Goal: Find specific page/section: Find specific page/section

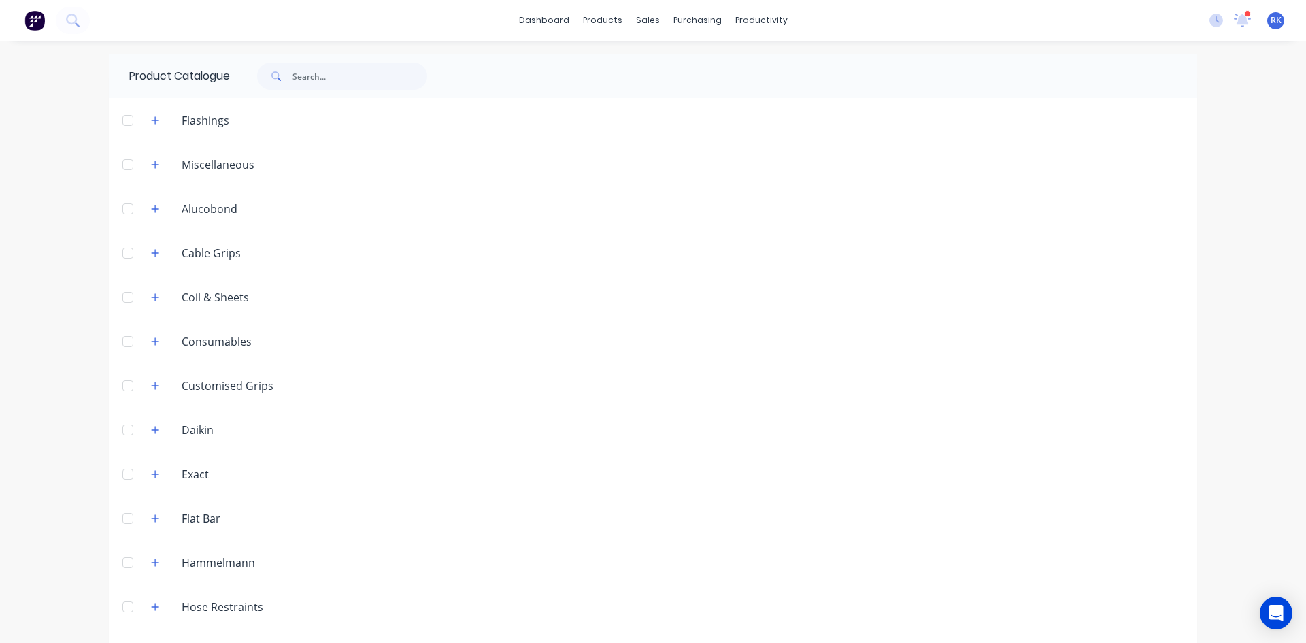
click at [33, 20] on img at bounding box center [34, 20] width 20 height 20
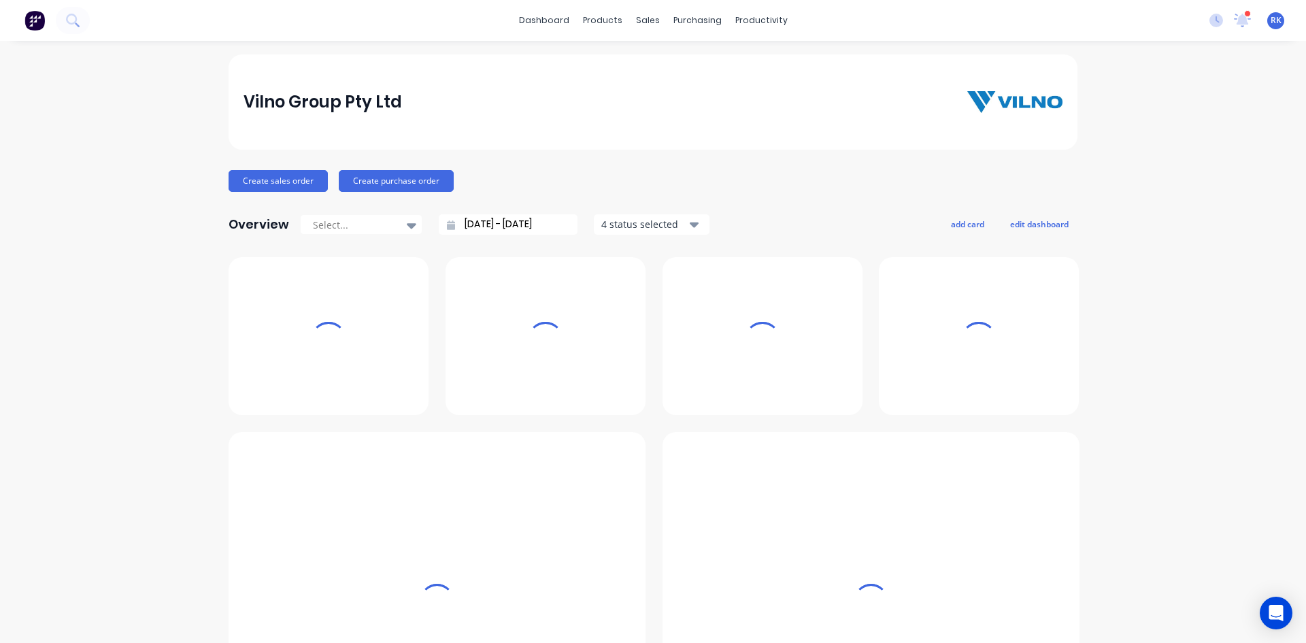
click at [434, 20] on div "dashboard products sales purchasing productivity dashboard products Product Cat…" at bounding box center [653, 20] width 1306 height 41
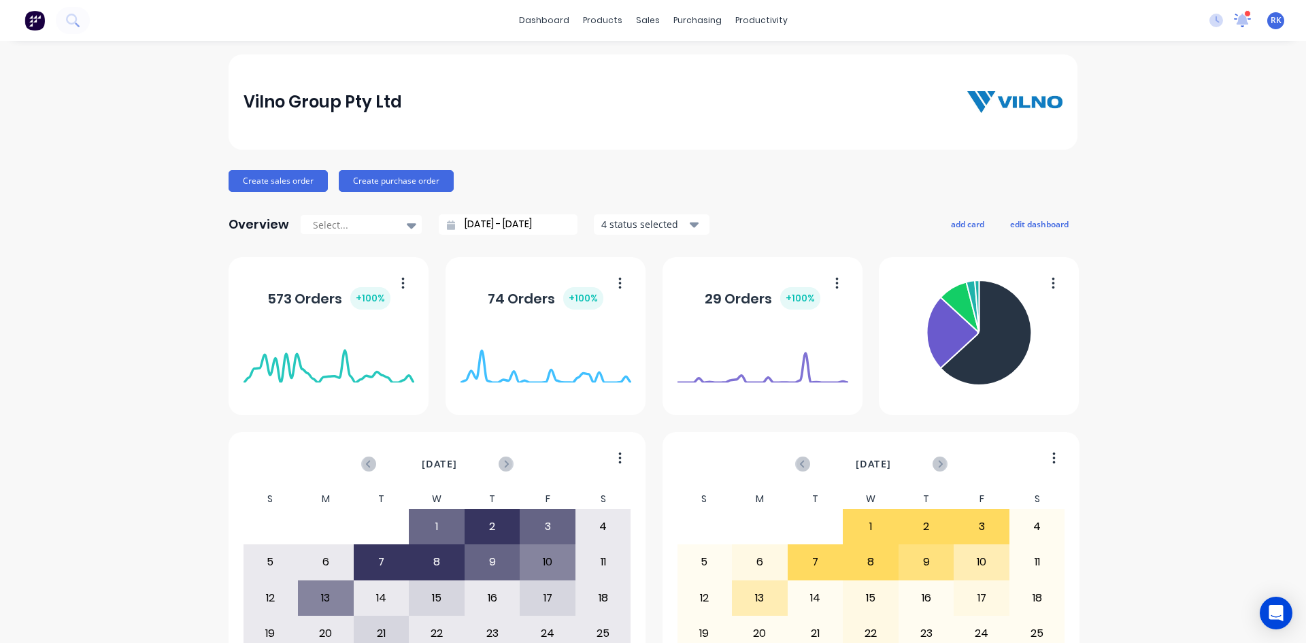
click at [1239, 17] on icon at bounding box center [1242, 21] width 17 height 14
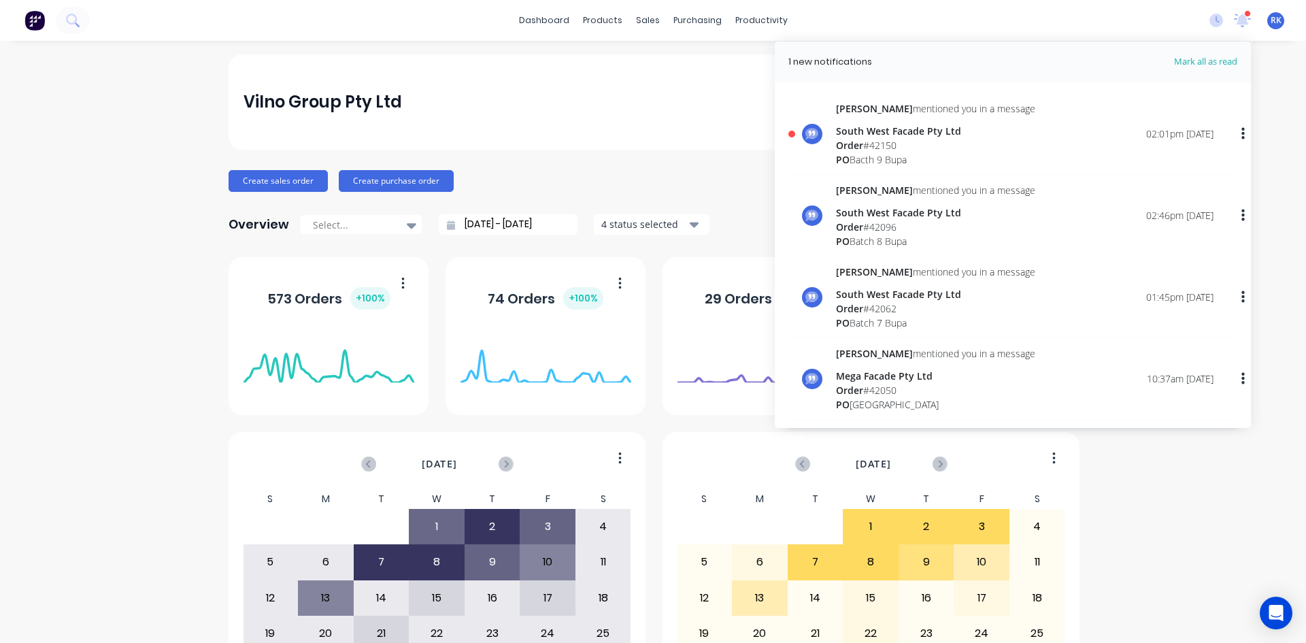
click at [681, 84] on div "Vilno Group Pty Ltd" at bounding box center [653, 101] width 849 height 95
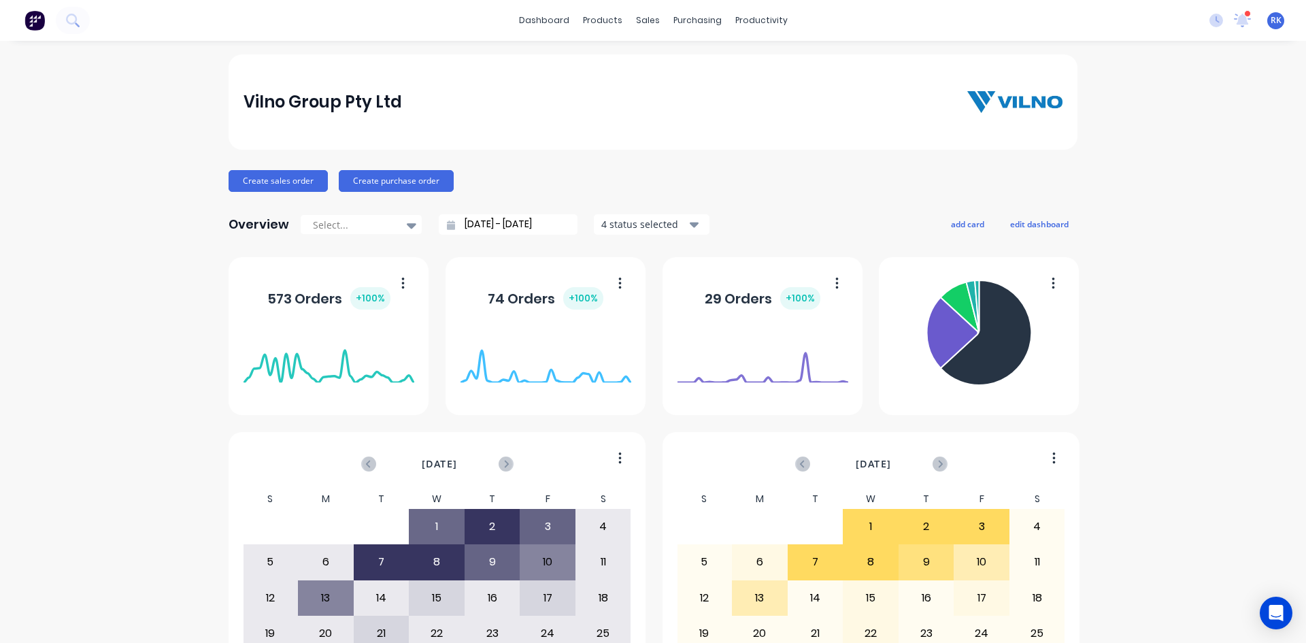
click at [691, 115] on div "Vilno Group Pty Ltd" at bounding box center [654, 101] width 820 height 27
click at [1237, 18] on icon at bounding box center [1243, 18] width 12 height 11
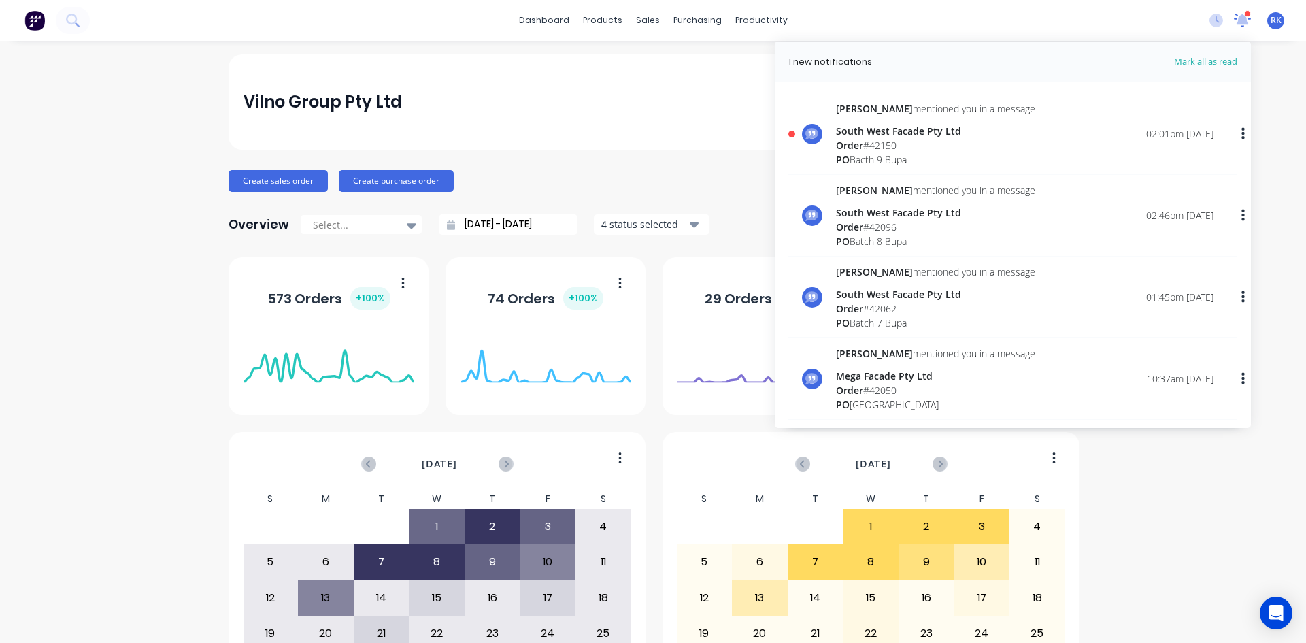
click at [1236, 24] on icon at bounding box center [1242, 19] width 13 height 12
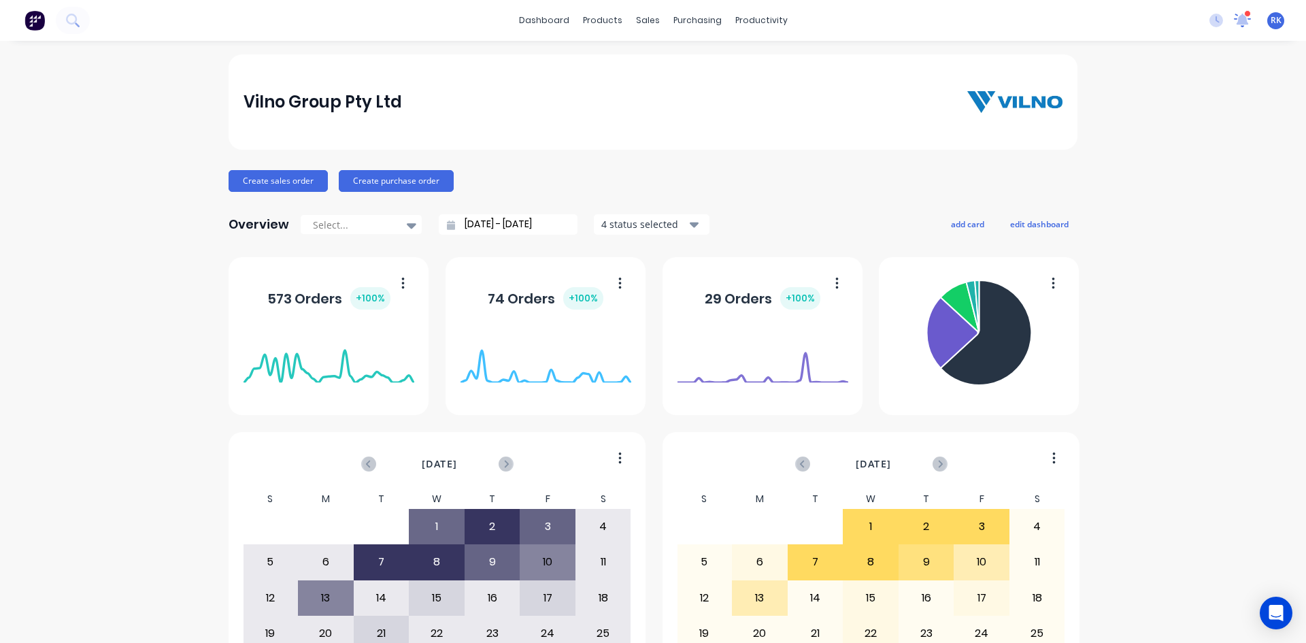
click at [1233, 27] on icon at bounding box center [1242, 20] width 19 height 16
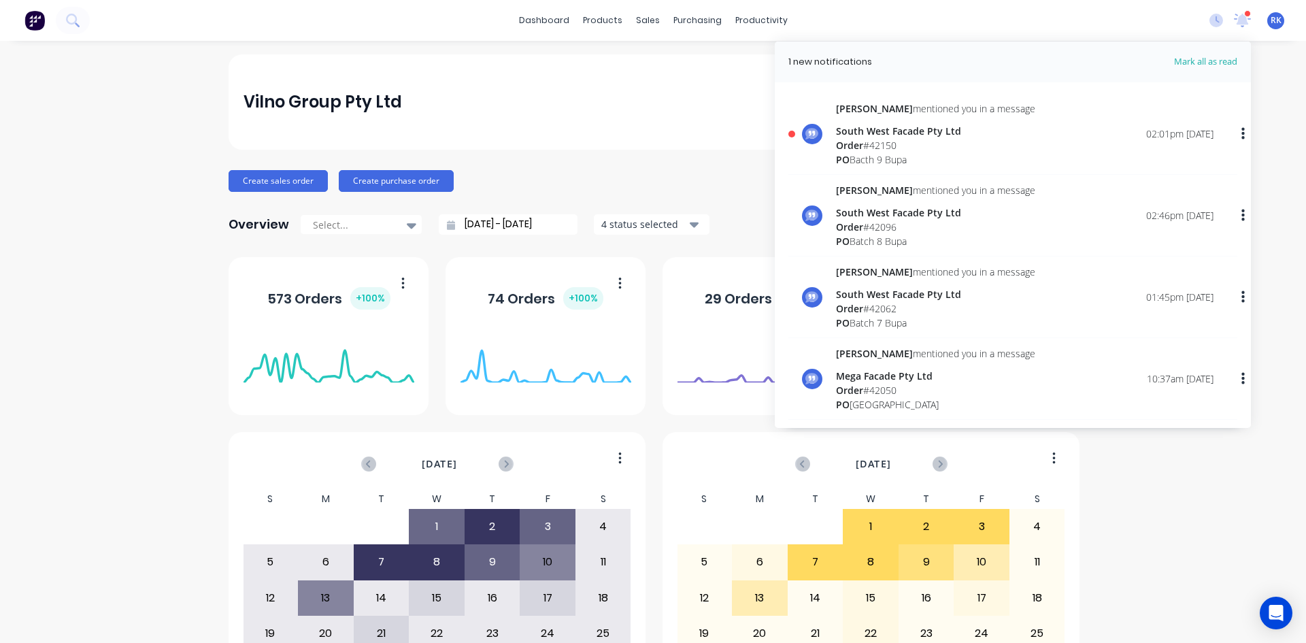
click at [954, 133] on div "South West Facade Pty Ltd" at bounding box center [935, 131] width 199 height 14
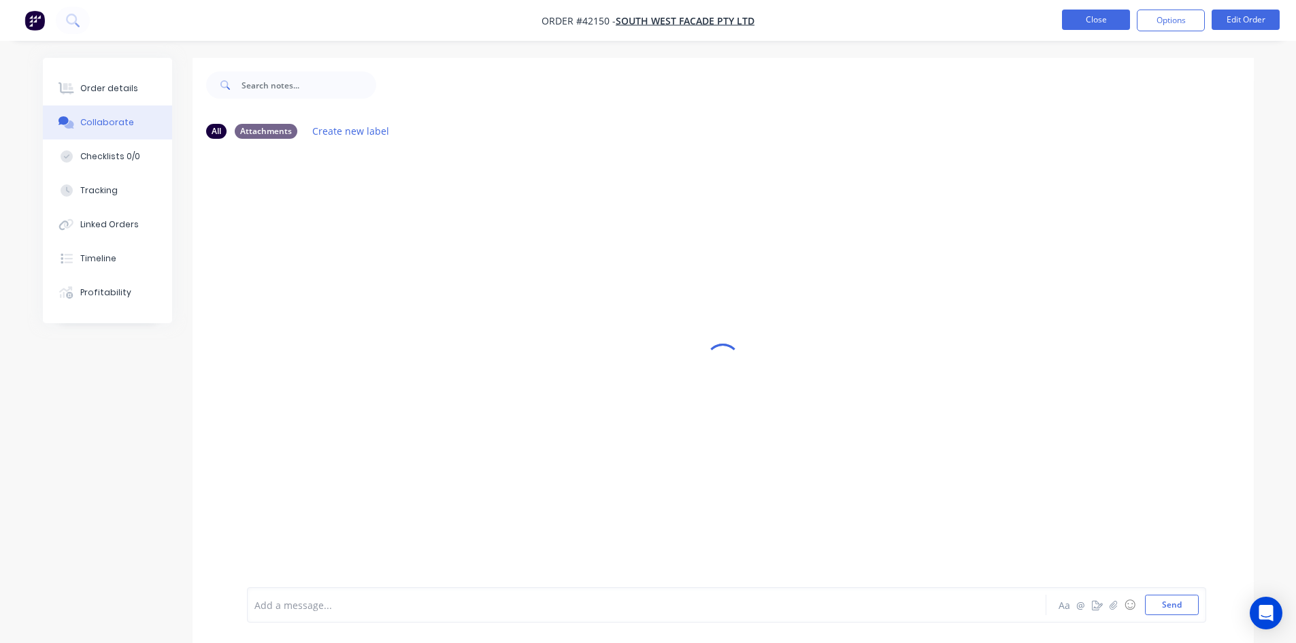
click at [1092, 28] on button "Close" at bounding box center [1096, 20] width 68 height 20
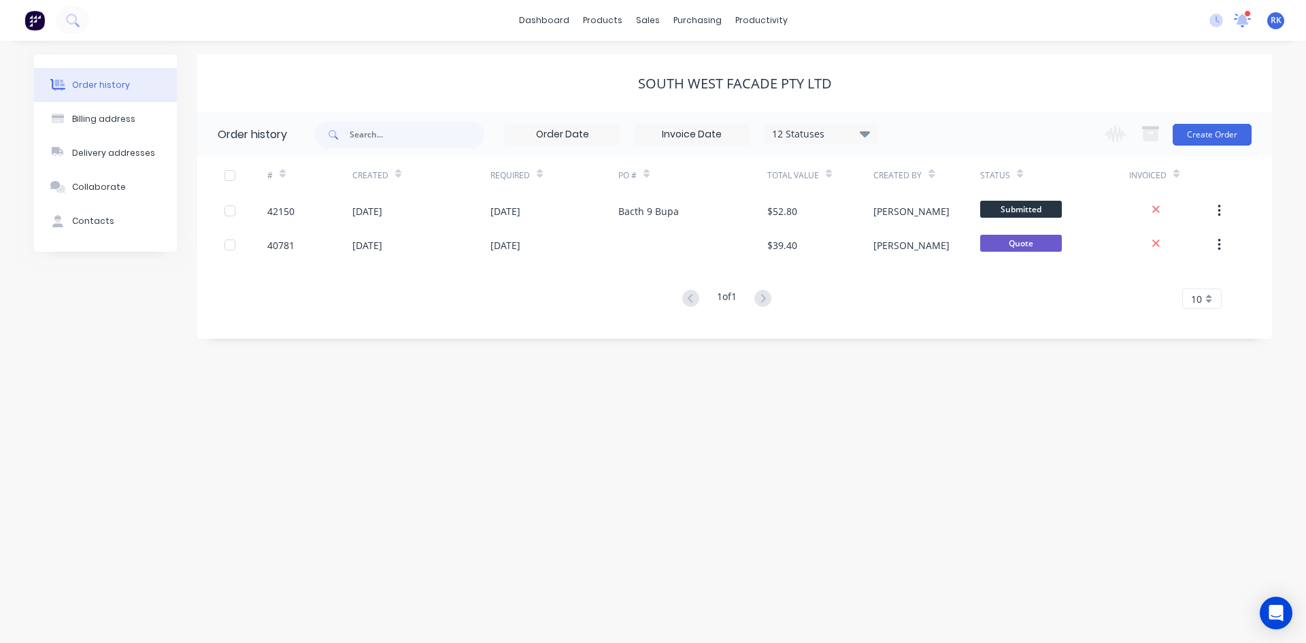
click at [1239, 16] on icon at bounding box center [1243, 19] width 12 height 11
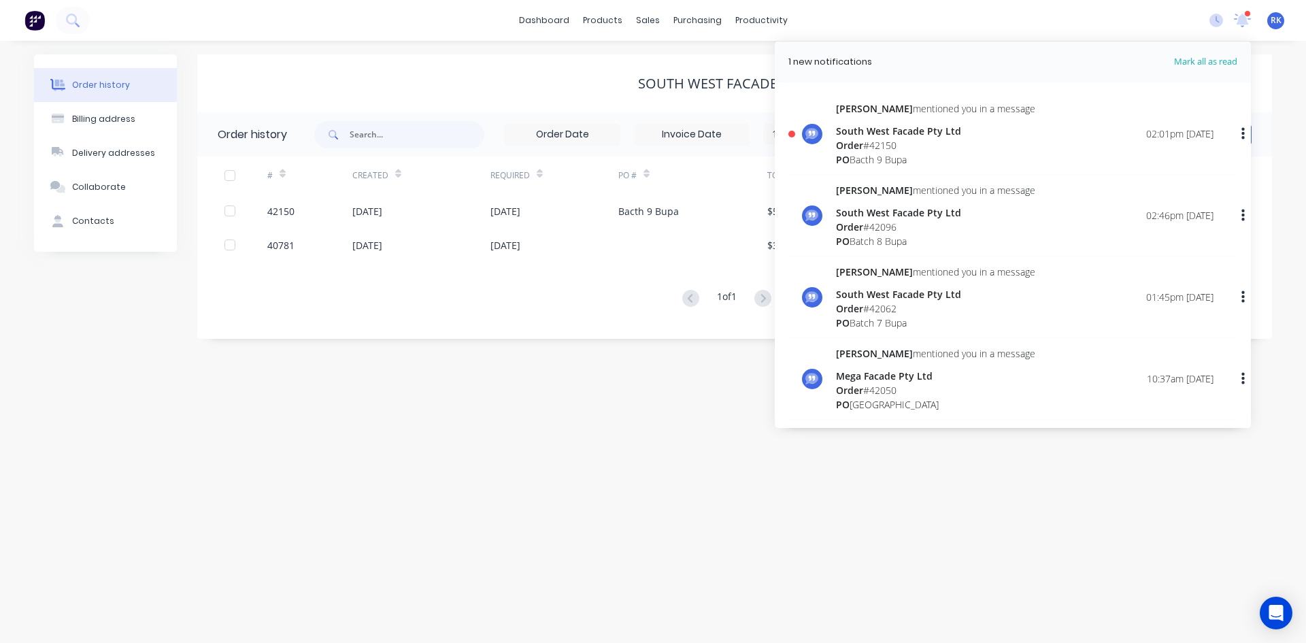
click at [515, 61] on div "South West Facade Pty Ltd" at bounding box center [734, 83] width 1075 height 58
